Goal: Entertainment & Leisure: Consume media (video, audio)

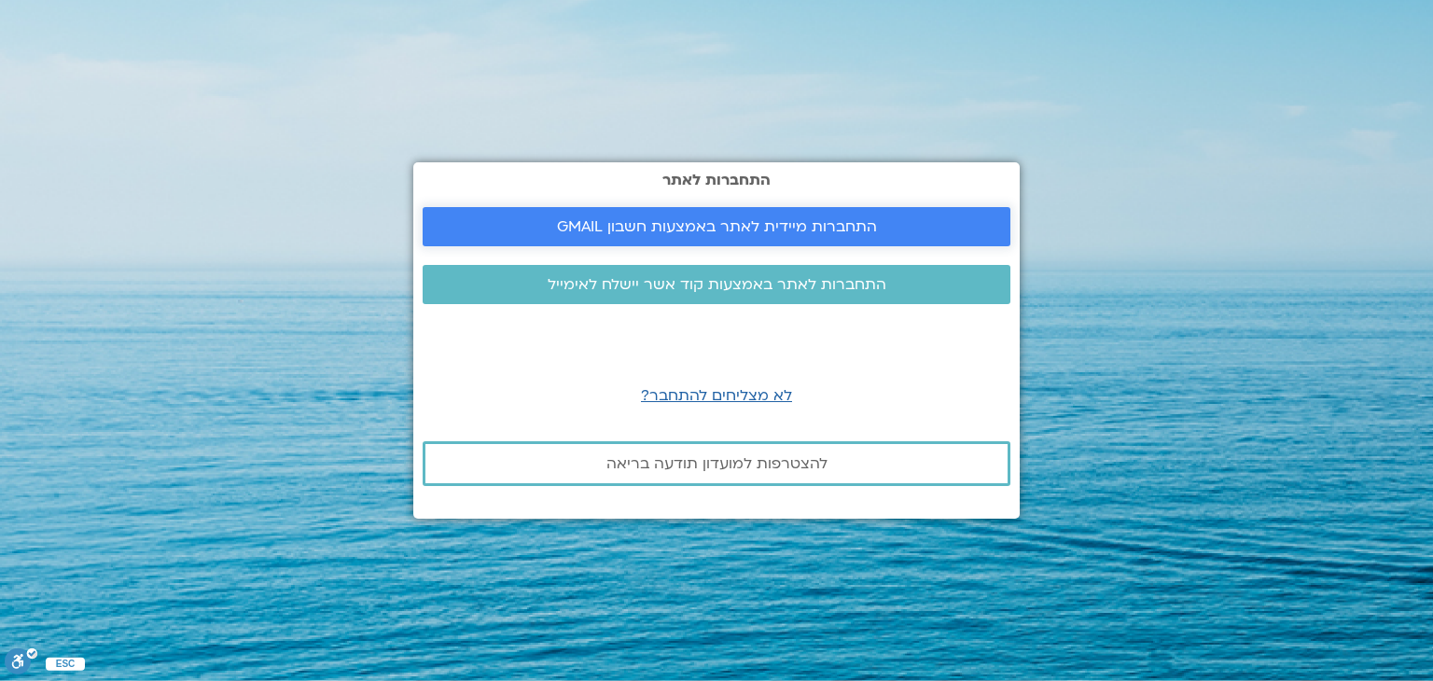
click at [691, 218] on span "התחברות מיידית לאתר באמצעות חשבון GMAIL" at bounding box center [717, 226] width 320 height 17
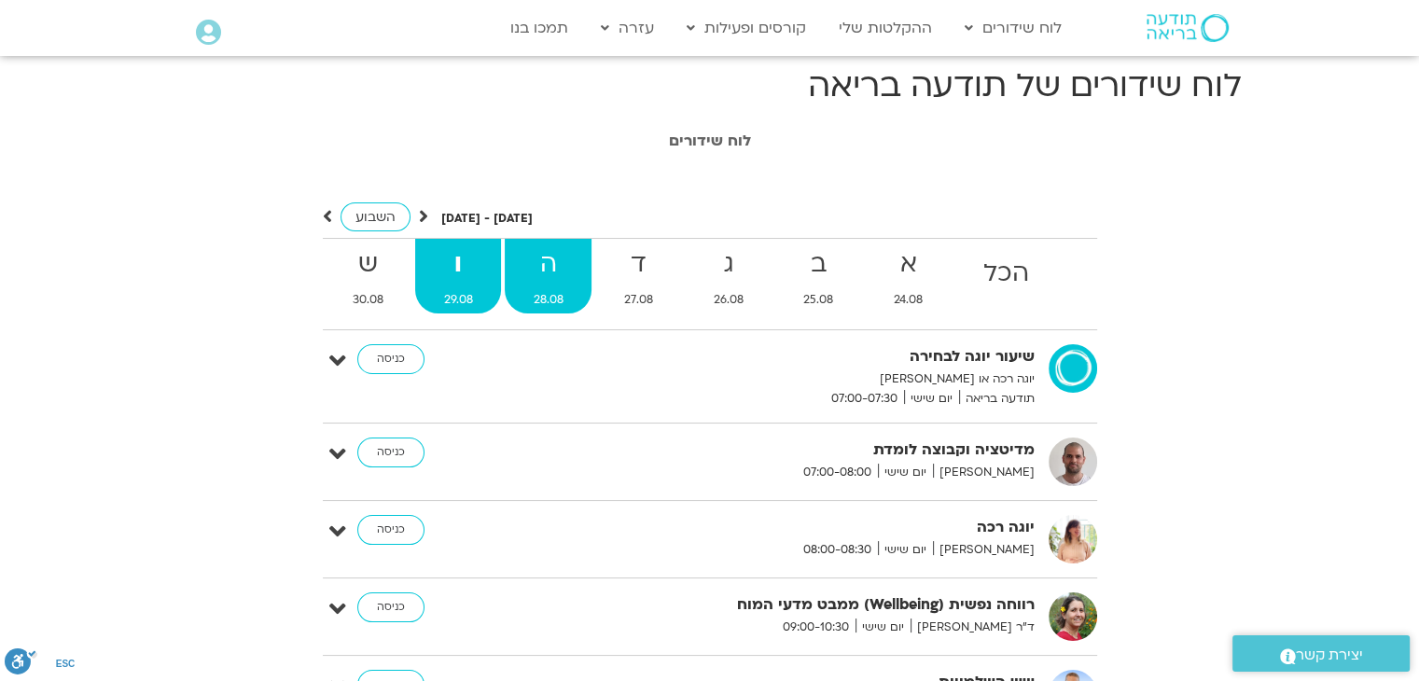
click at [555, 270] on strong "ה" at bounding box center [548, 265] width 87 height 42
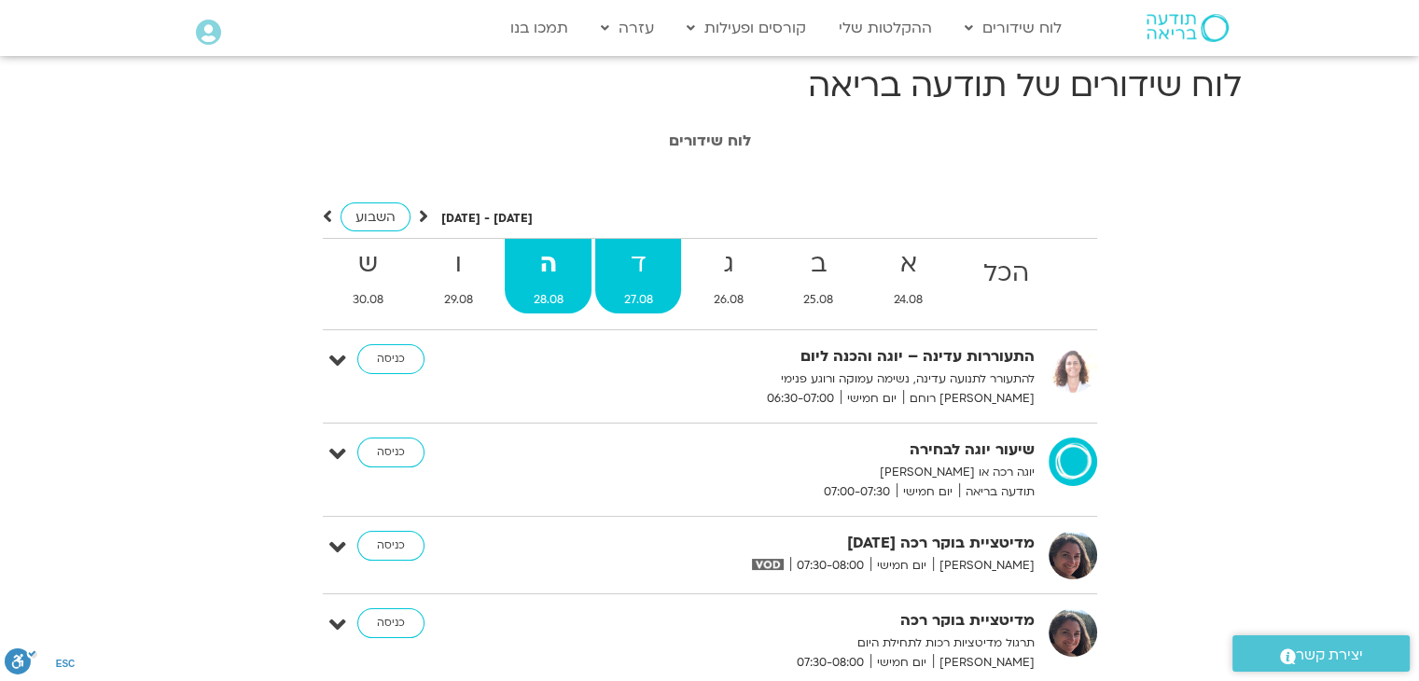
click at [604, 274] on strong "ד" at bounding box center [638, 265] width 86 height 42
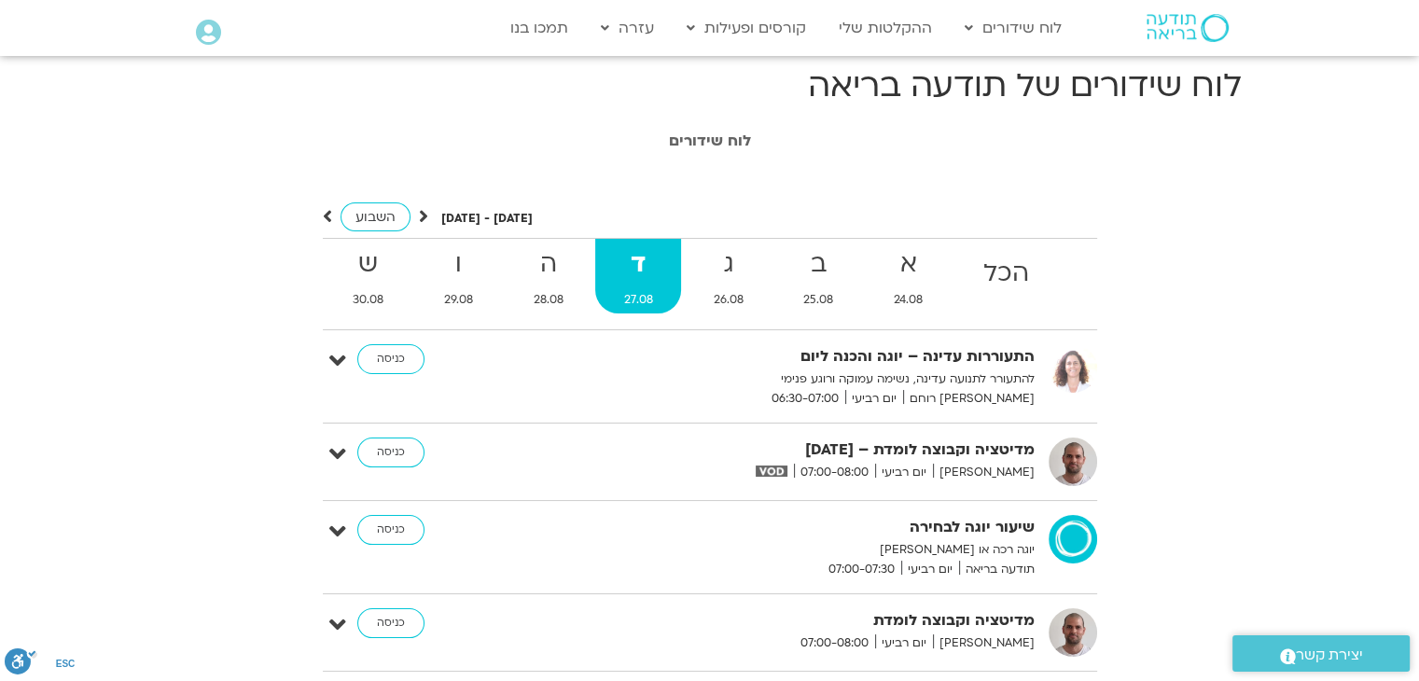
click at [384, 471] on div "מדיטציה וקבוצה לומדת – 27/8/25 דקל קנטי יום רביעי 07:00-08:00 כניסה" at bounding box center [724, 462] width 747 height 49
click at [387, 454] on link "כניסה" at bounding box center [390, 453] width 67 height 30
